Goal: Task Accomplishment & Management: Use online tool/utility

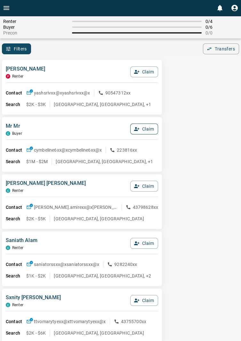
click at [148, 127] on button "Claim" at bounding box center [144, 129] width 28 height 11
click at [142, 127] on button "Confirm Claim" at bounding box center [135, 129] width 46 height 11
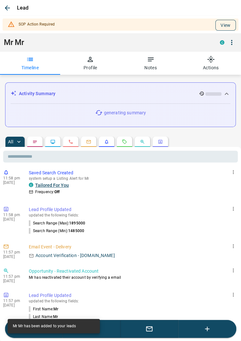
click at [227, 25] on button "View" at bounding box center [225, 25] width 20 height 11
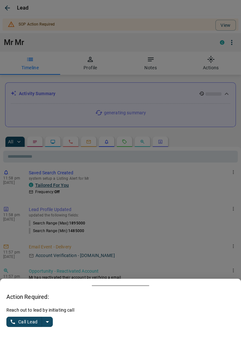
click at [49, 320] on icon "split button" at bounding box center [47, 322] width 8 height 8
click at [42, 309] on li "Log Manual Call" at bounding box center [30, 310] width 39 height 10
click at [26, 323] on button "Log Manual Call" at bounding box center [27, 322] width 42 height 10
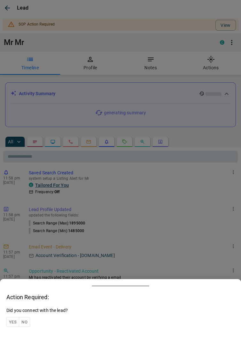
click at [12, 320] on button "Yes" at bounding box center [12, 322] width 13 height 10
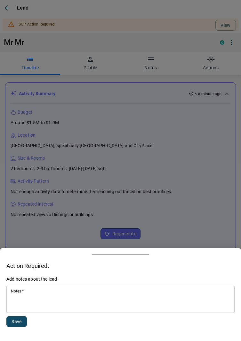
click at [74, 303] on textarea "Notes   *" at bounding box center [120, 300] width 219 height 22
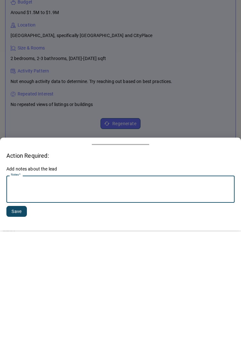
scroll to position [74, 0]
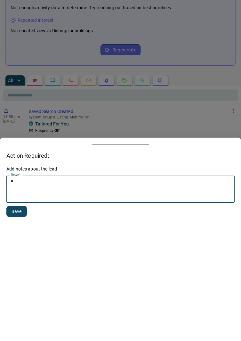
type textarea "**"
click at [23, 318] on button "Save" at bounding box center [16, 322] width 20 height 11
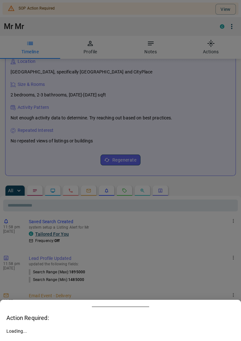
scroll to position [57, 0]
